Goal: Ask a question

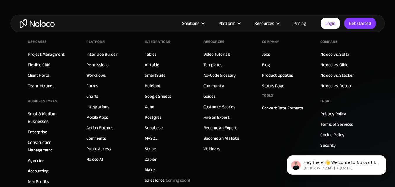
scroll to position [3338, 0]
click at [309, 163] on p "Hey there 👋 Welcome to Noloco! If you have any questions, just reply to this me…" at bounding box center [340, 163] width 75 height 6
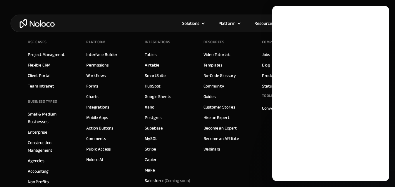
scroll to position [0, 0]
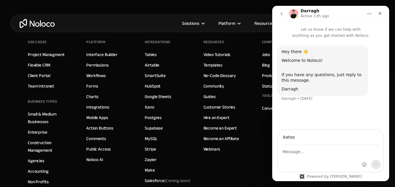
type input "[EMAIL_ADDRESS][DOMAIN_NAME]"
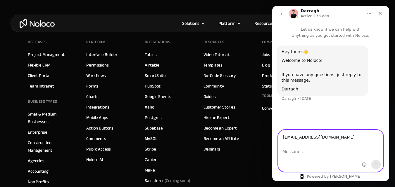
click at [310, 153] on textarea "Message…" at bounding box center [330, 151] width 105 height 10
type textarea "h"
type textarea "J"
type textarea "Hi,"
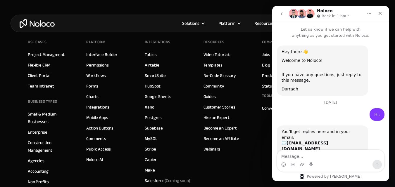
scroll to position [37, 0]
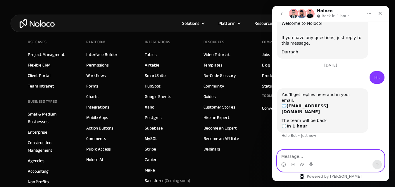
click at [315, 156] on textarea "Message…" at bounding box center [330, 155] width 107 height 10
paste textarea "Hi, We’d love to feature a guest post from you on our platform. Other opportuni…"
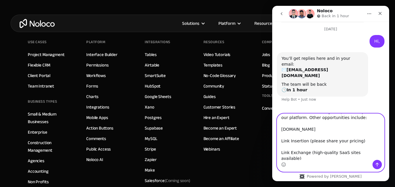
scroll to position [19, 0]
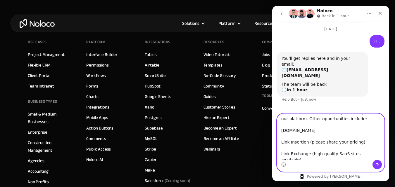
drag, startPoint x: 309, startPoint y: 129, endPoint x: 281, endPoint y: 131, distance: 27.8
click at [281, 131] on textarea "Hi, We’d love to feature a guest post from you on our platform. Other opportuni…" at bounding box center [330, 137] width 107 height 46
click at [317, 132] on textarea "Hi, We’d love to feature a guest post from you on our platform. Other opportuni…" at bounding box center [330, 137] width 107 height 46
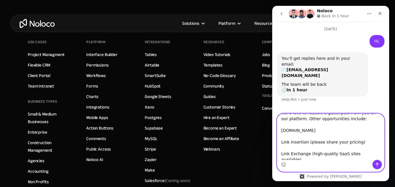
click at [317, 132] on textarea "Hi, We’d love to feature a guest post from you on our platform. Other opportuni…" at bounding box center [330, 137] width 107 height 46
paste textarea "[URL][DOMAIN_NAME]"
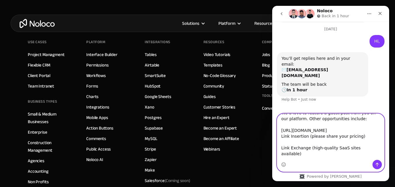
type textarea "Hi, We’d love to feature a guest post from you on our platform. Other opportuni…"
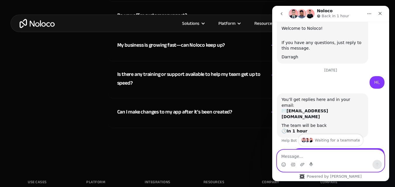
scroll to position [32, 0]
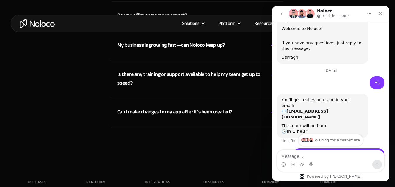
click at [283, 14] on icon "go back" at bounding box center [281, 13] width 5 height 5
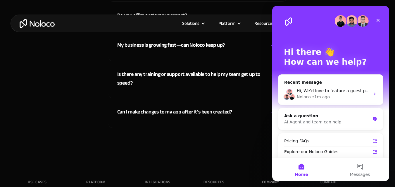
scroll to position [0, 0]
click at [338, 98] on div "Noloco • 1m ago" at bounding box center [333, 97] width 73 height 6
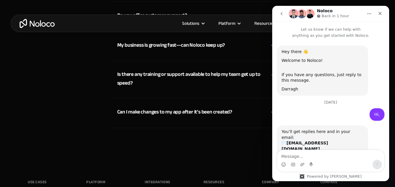
scroll to position [118, 0]
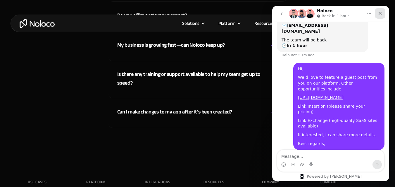
click at [379, 15] on icon "Close" at bounding box center [380, 13] width 5 height 5
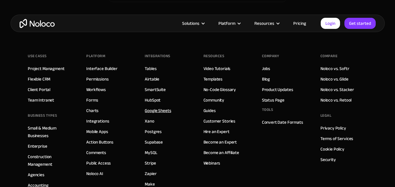
scroll to position [3324, 0]
